Goal: Task Accomplishment & Management: Use online tool/utility

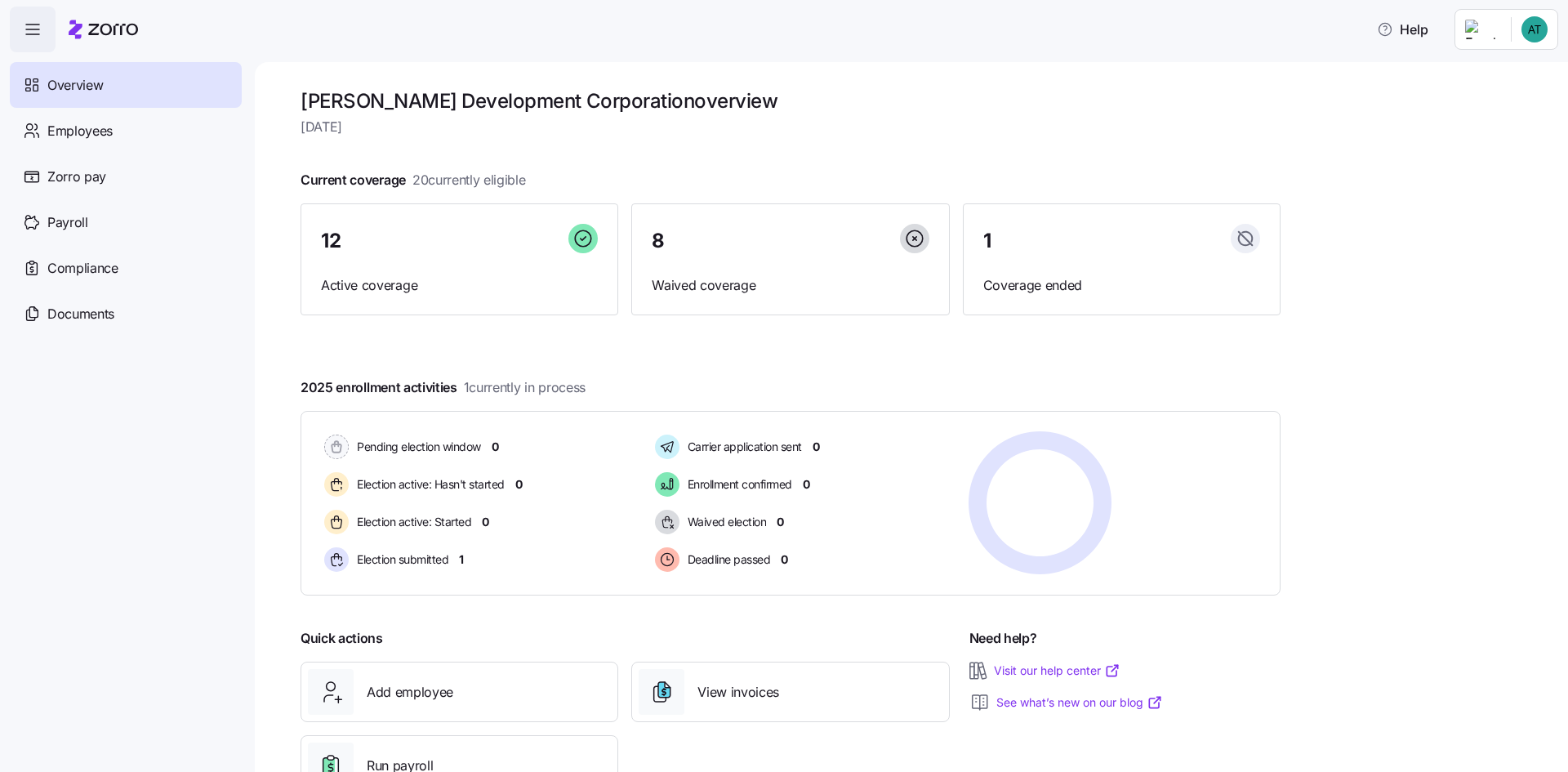
scroll to position [62, 0]
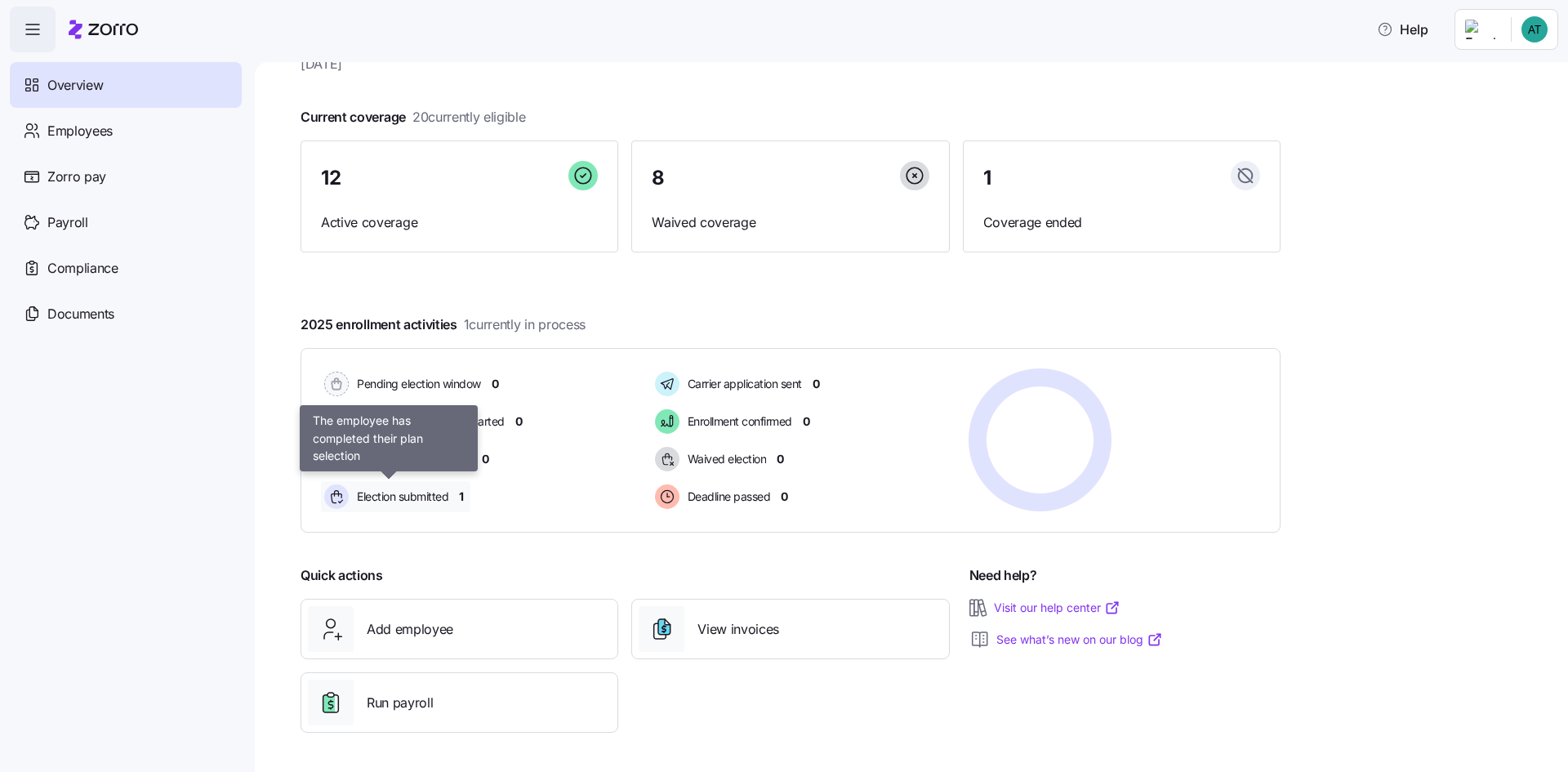
click at [392, 487] on span "Election submitted" at bounding box center [400, 496] width 97 height 20
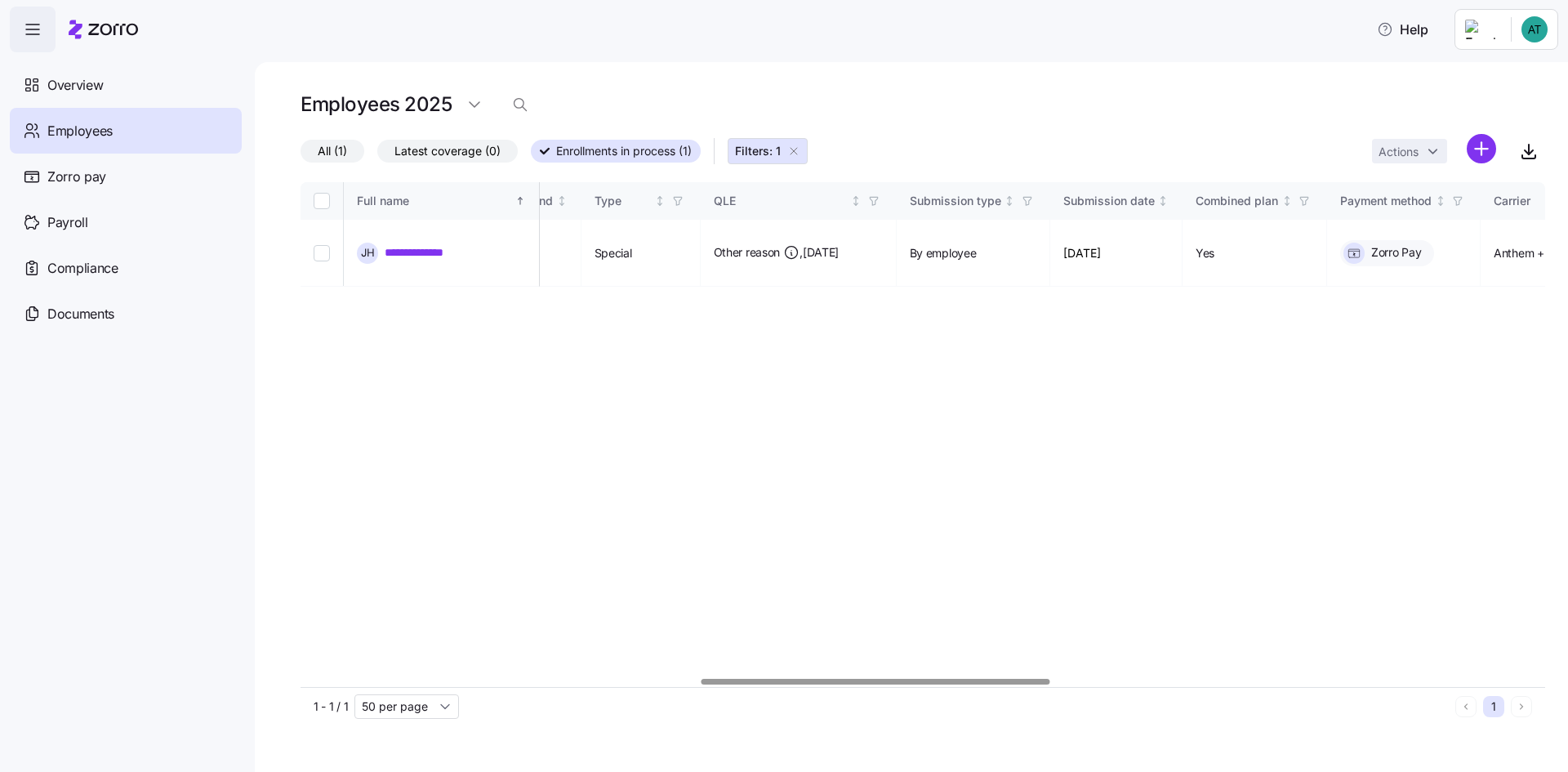
scroll to position [0, 1476]
click at [827, 679] on div at bounding box center [890, 681] width 348 height 6
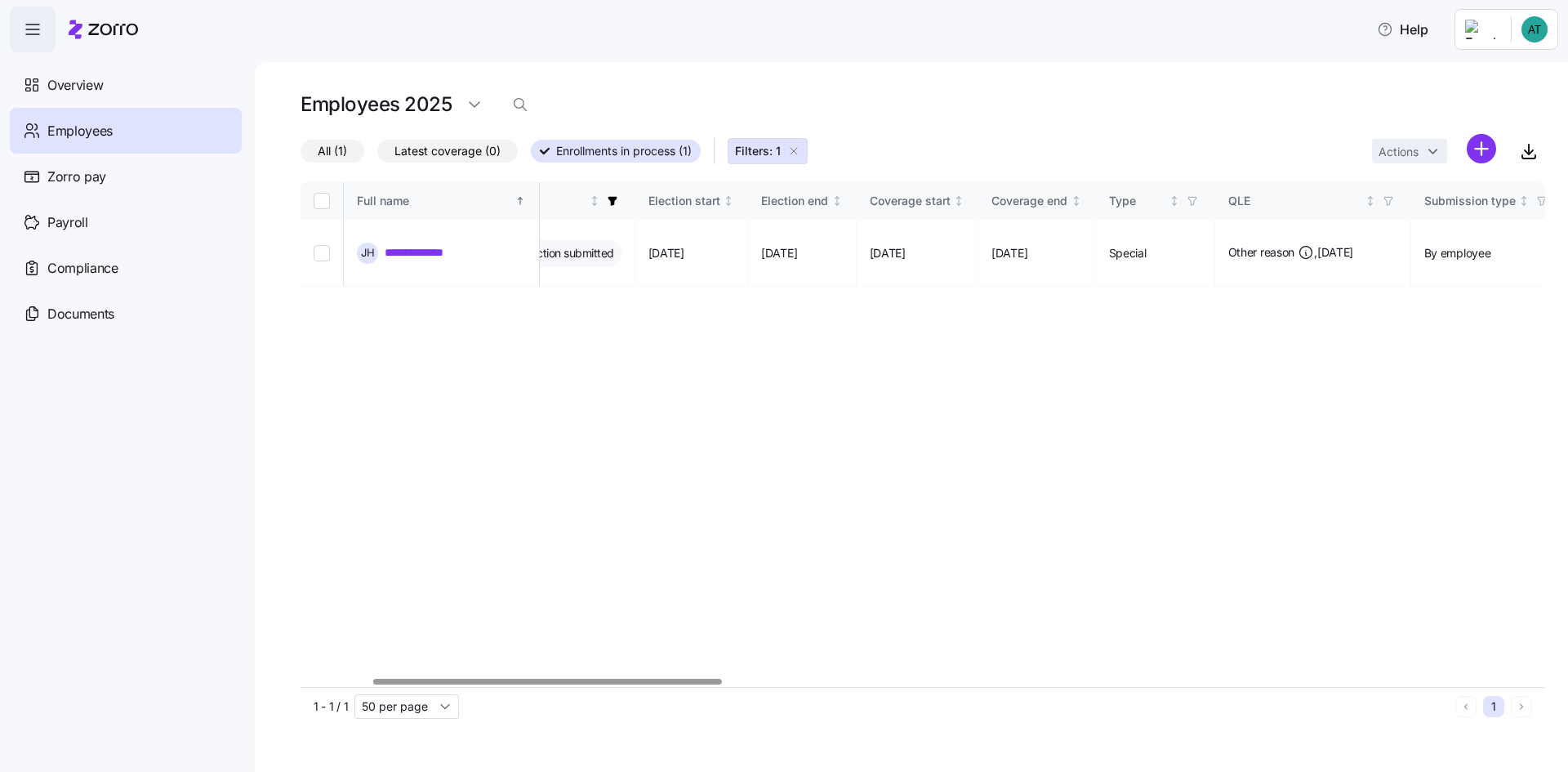
scroll to position [0, 0]
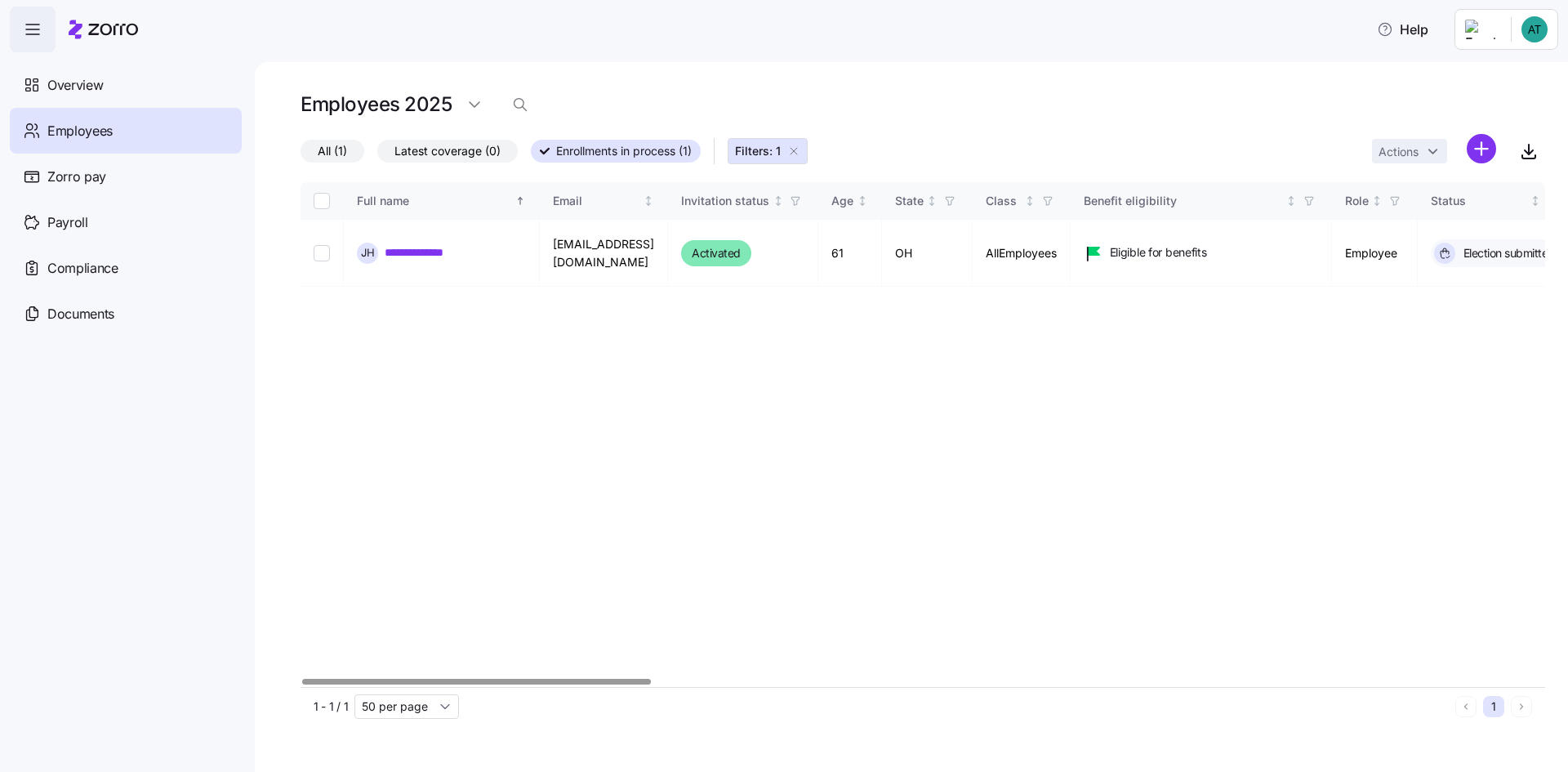
click at [302, 679] on div at bounding box center [476, 681] width 348 height 6
click at [79, 223] on span "Payroll" at bounding box center [68, 223] width 41 height 21
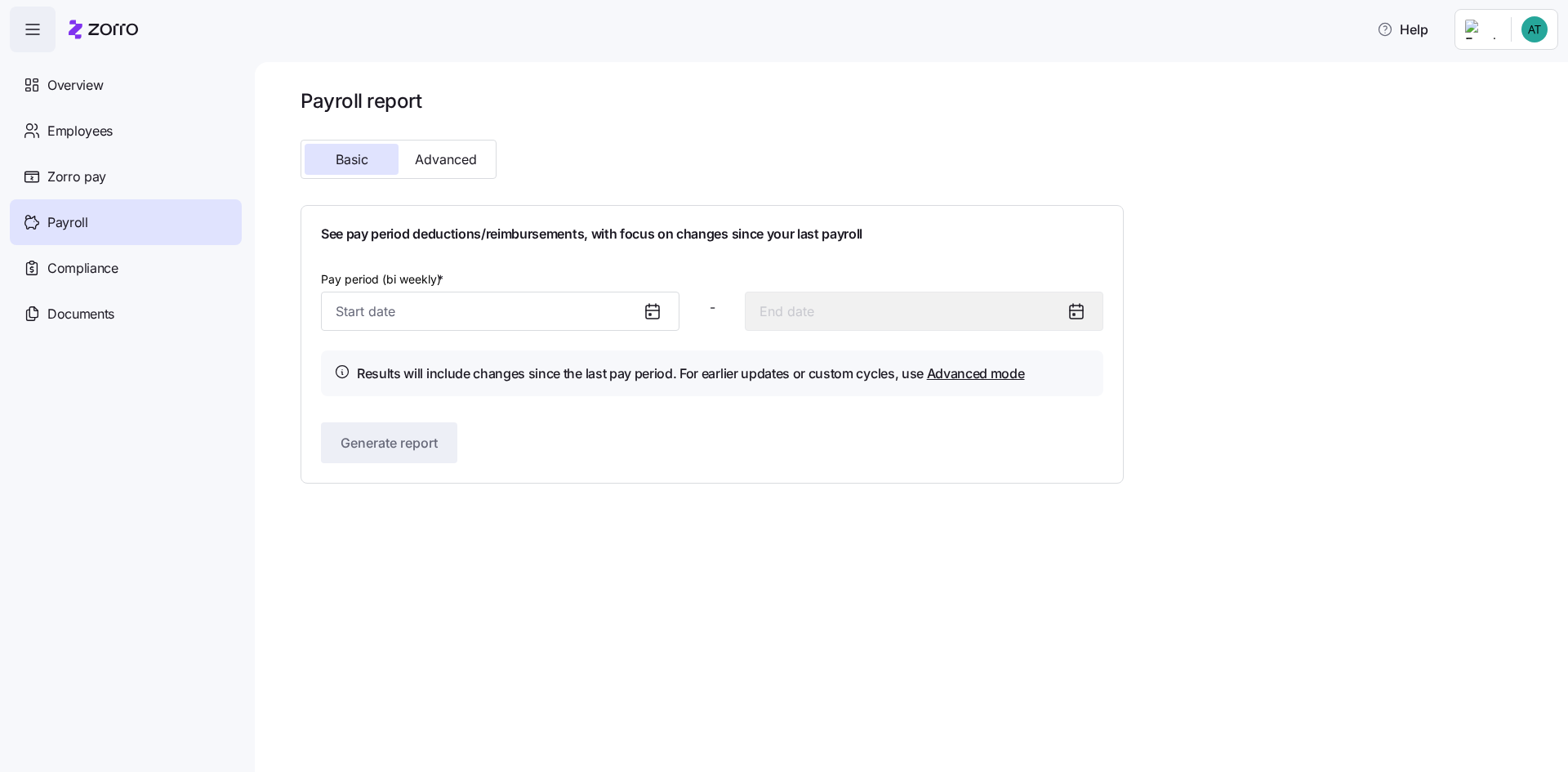
click at [448, 141] on div "Basic Advanced" at bounding box center [398, 159] width 196 height 39
click at [441, 154] on span "Advanced" at bounding box center [446, 158] width 62 height 13
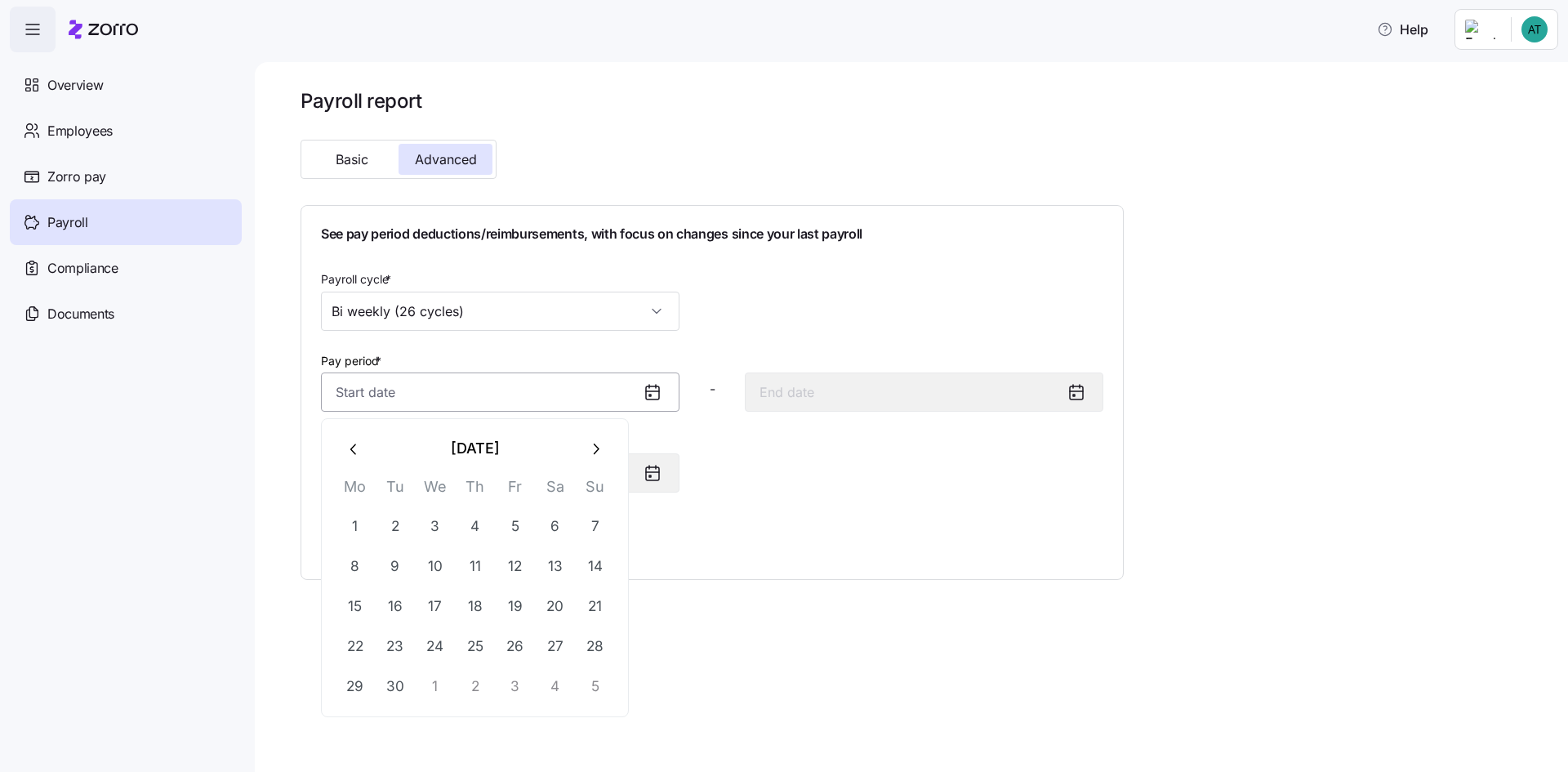
click at [398, 395] on input "Pay period *" at bounding box center [500, 392] width 359 height 39
click at [348, 599] on button "15" at bounding box center [355, 607] width 39 height 39
type input "September 15, 2025"
type input "September 28, 2025"
type input "September 15, 2025"
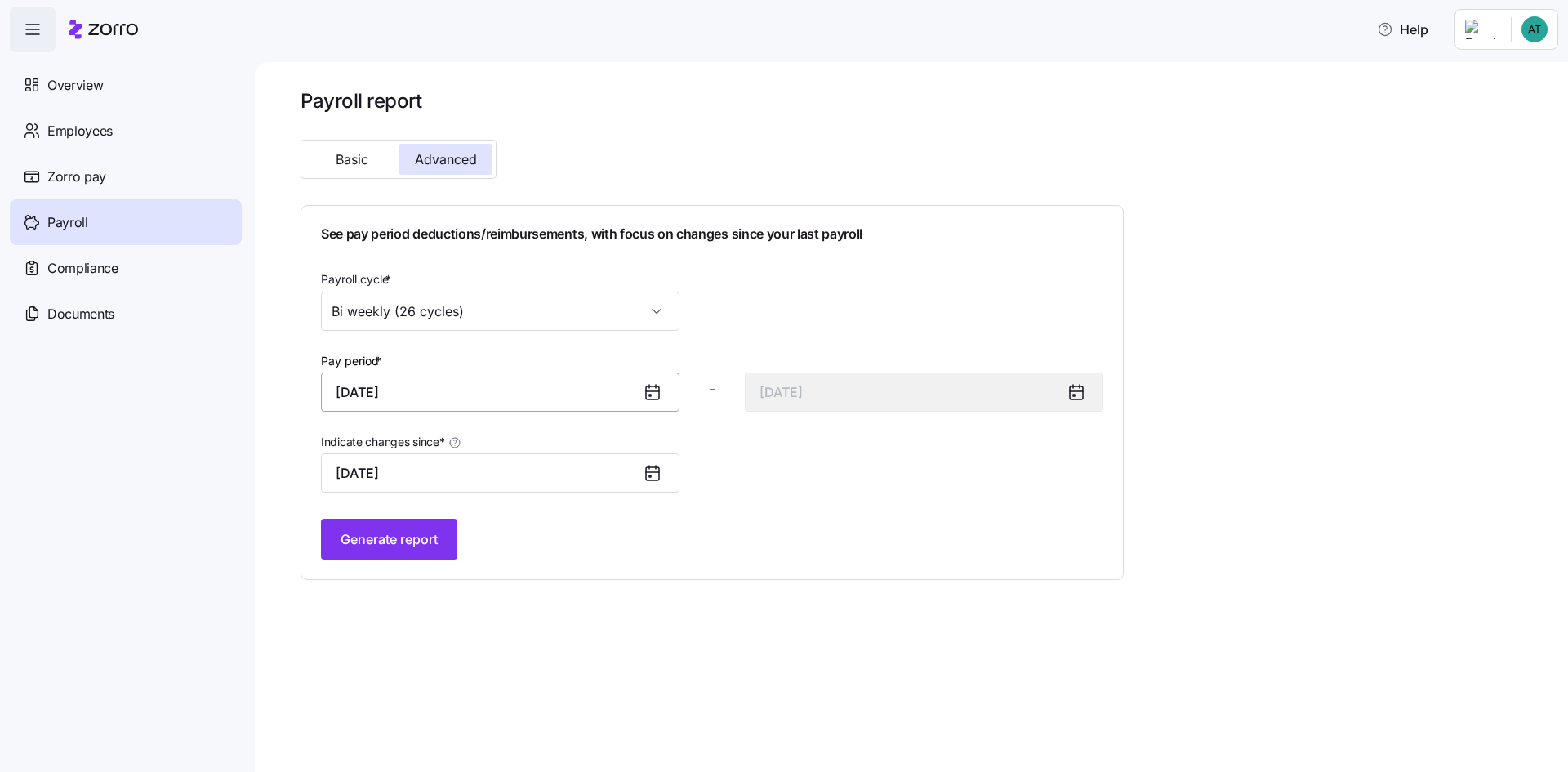
click at [418, 398] on input "September 15, 2025" at bounding box center [500, 392] width 359 height 39
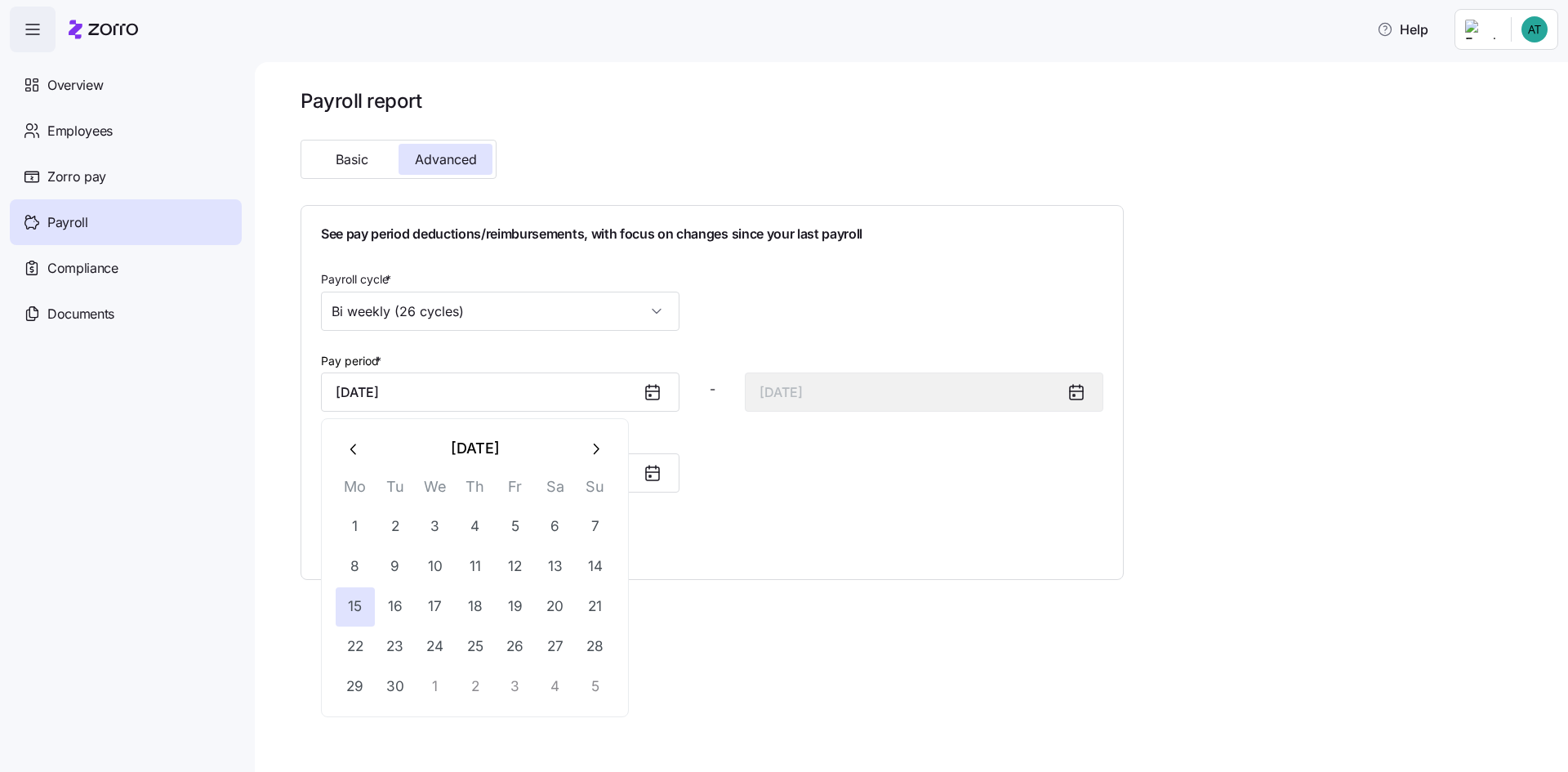
click at [596, 442] on icon "button" at bounding box center [595, 448] width 18 height 18
click at [519, 522] on button "3" at bounding box center [515, 527] width 39 height 39
type input "October 3, 2025"
type input "October 16, 2025"
type input "October 3, 2025"
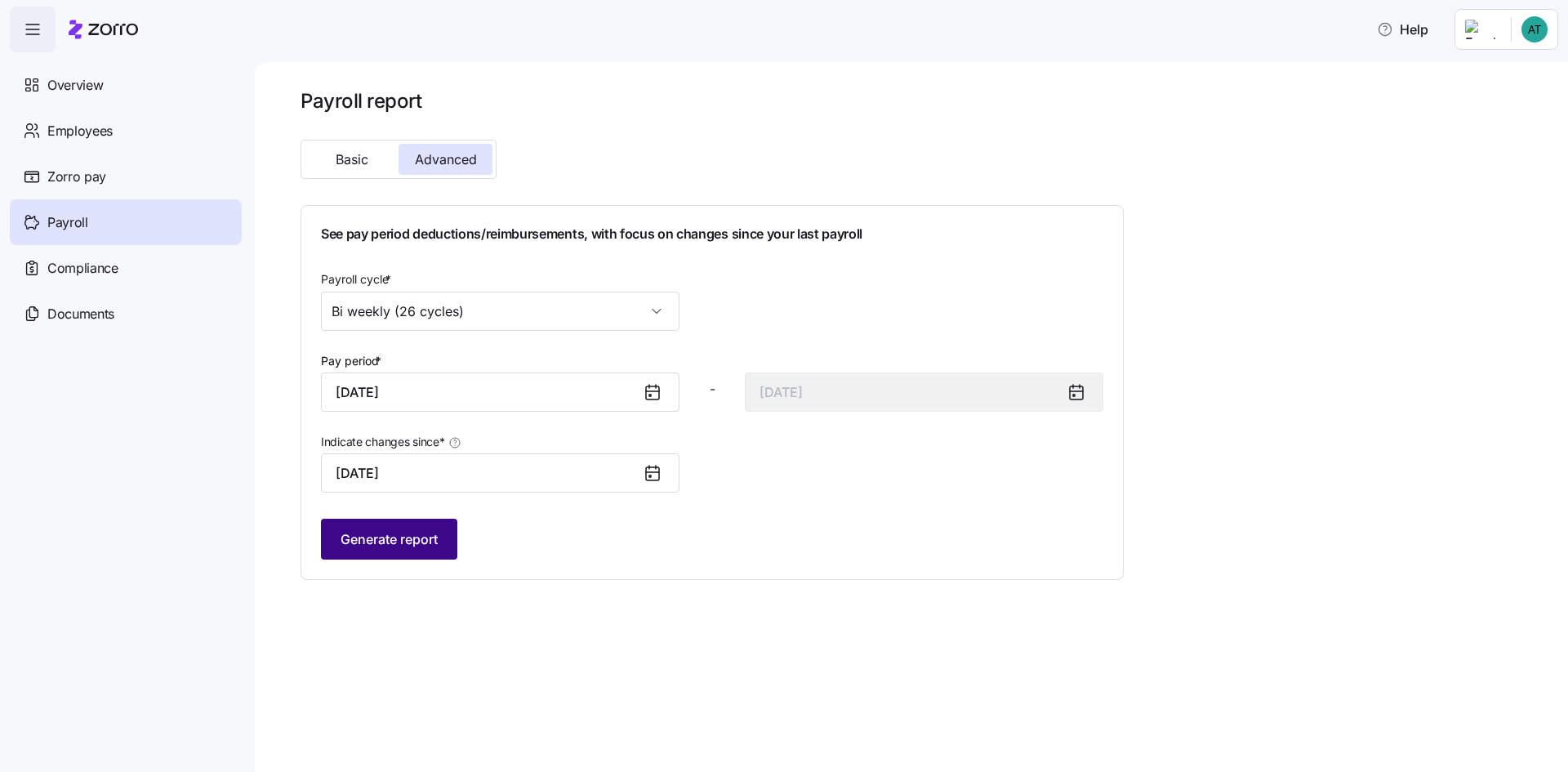
click at [437, 541] on span "Generate report" at bounding box center [389, 538] width 98 height 20
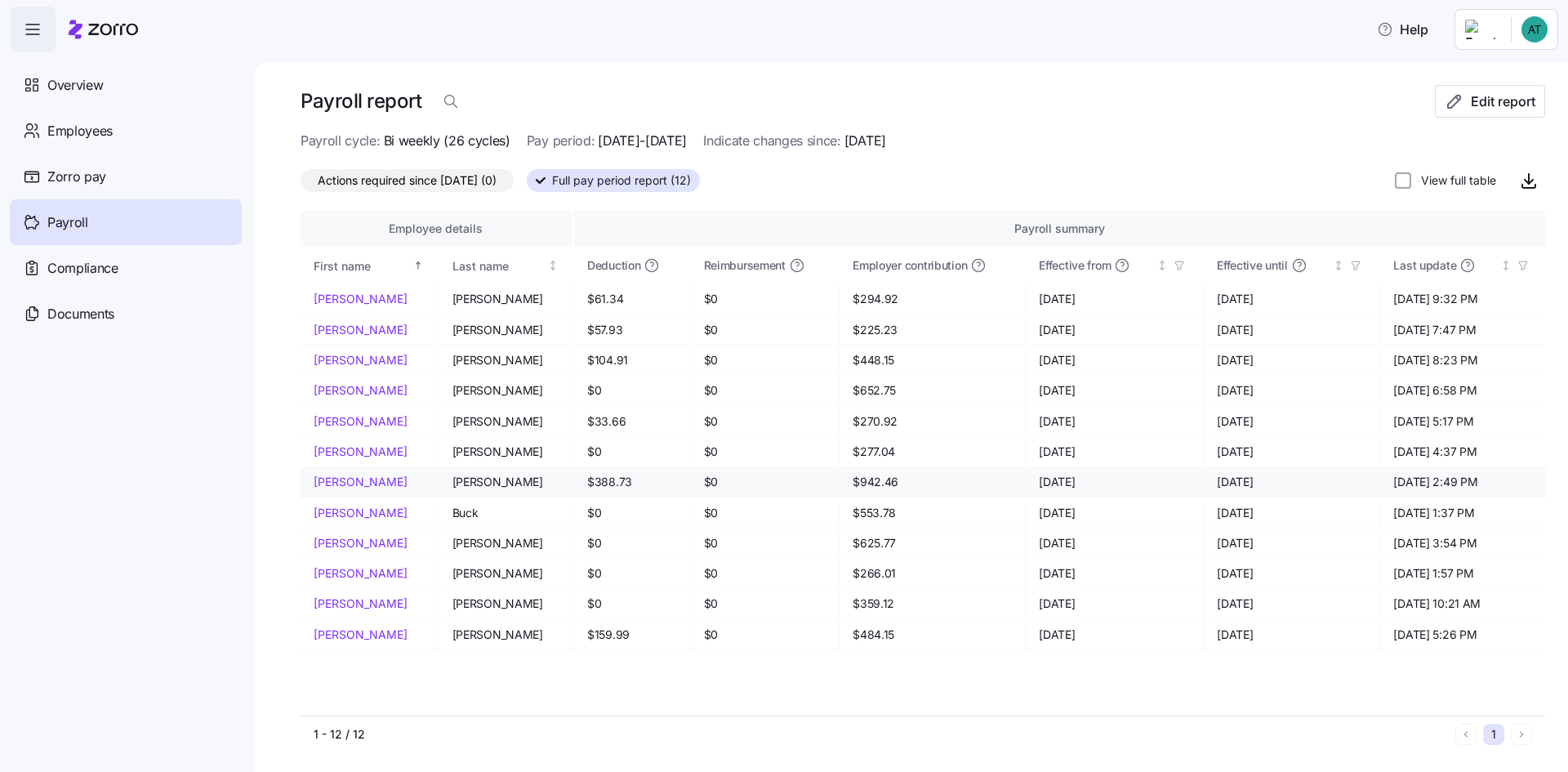
scroll to position [4, 0]
click at [1519, 181] on icon "button" at bounding box center [1529, 179] width 20 height 20
click at [1547, 37] on html "Help Overview Employees Zorro pay Payroll Compliance Documents Payroll report E…" at bounding box center [784, 381] width 1568 height 762
click at [1496, 157] on div "Log out" at bounding box center [1469, 165] width 63 height 18
